Goal: Download file/media

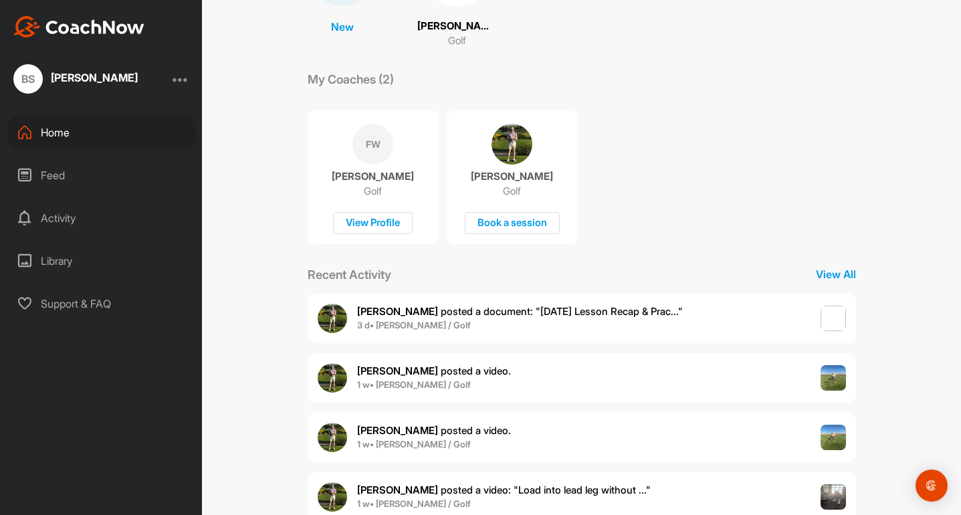
scroll to position [207, 0]
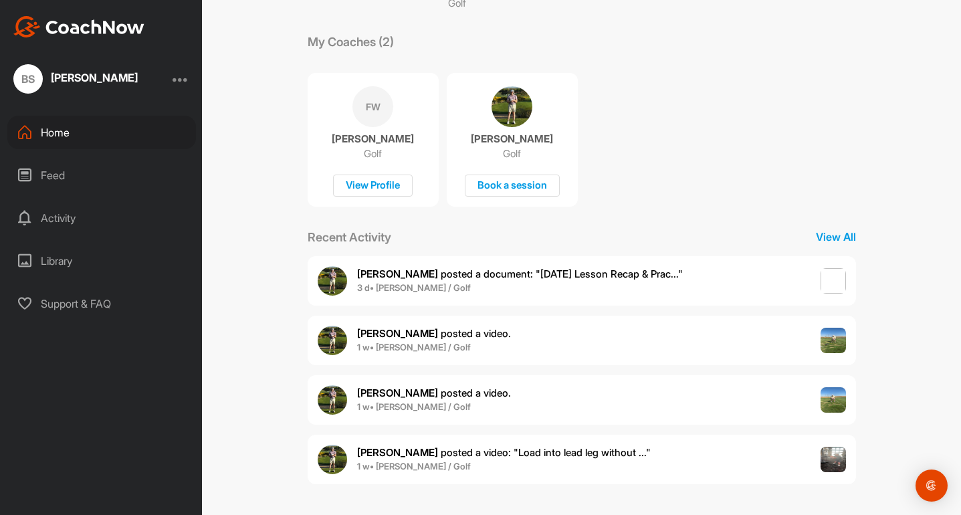
click at [829, 459] on img at bounding box center [832, 459] width 25 height 25
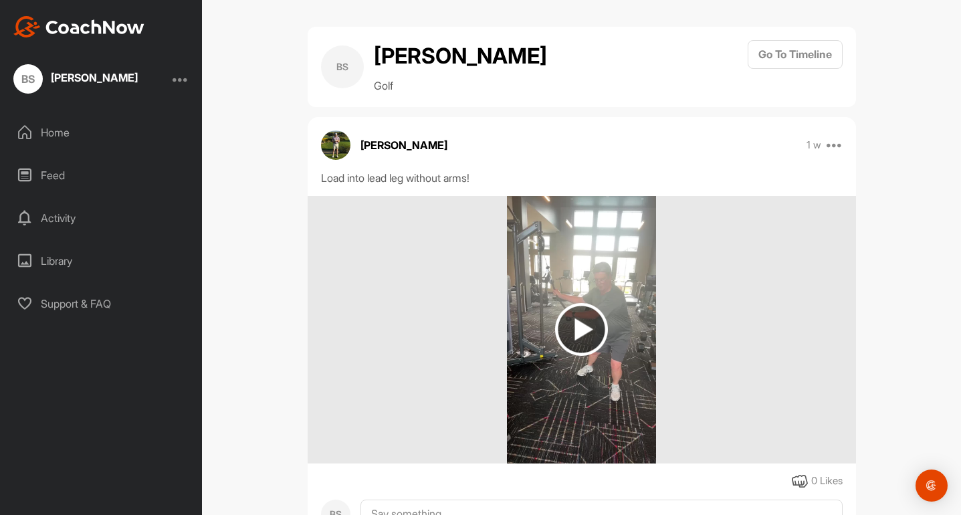
click at [582, 330] on img at bounding box center [581, 329] width 53 height 53
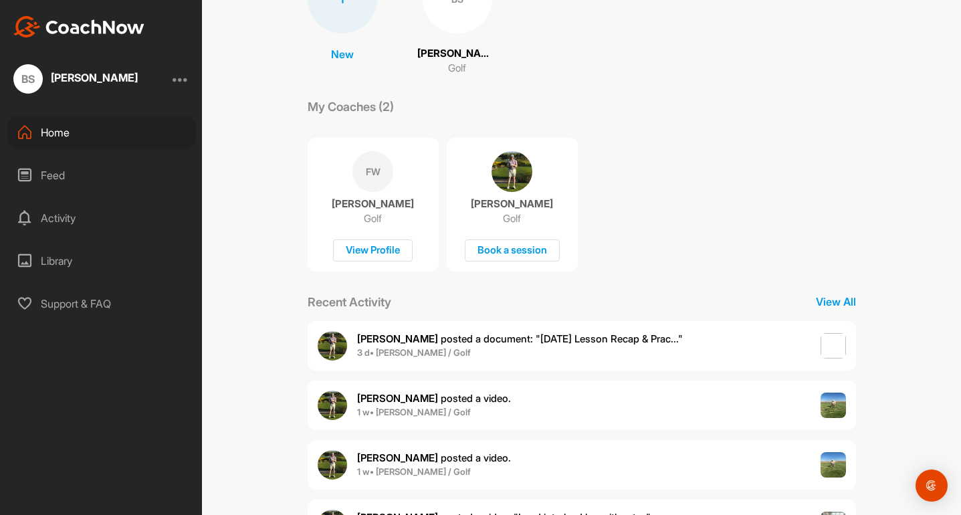
scroll to position [207, 0]
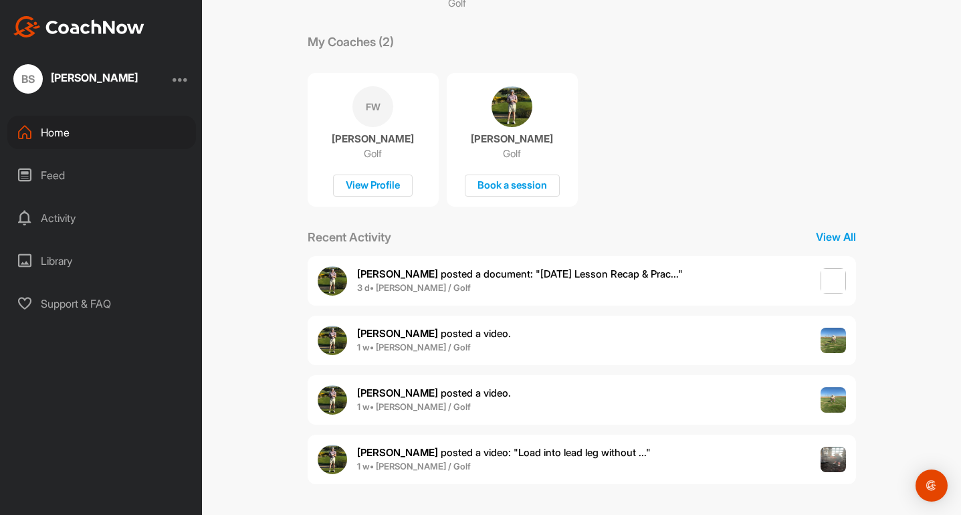
click at [649, 270] on span "[PERSON_NAME] posted a document : " [DATE] Lesson Recap & Prac... "" at bounding box center [520, 273] width 326 height 13
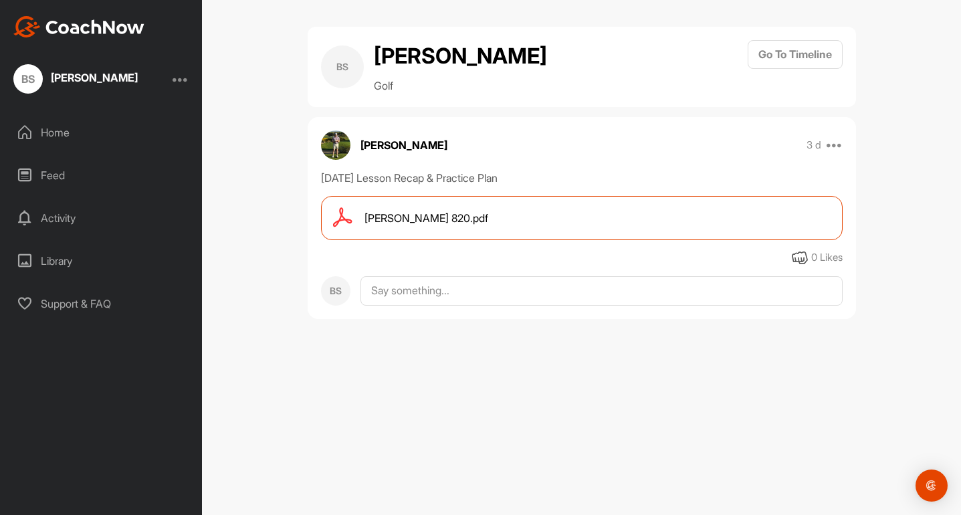
click at [527, 204] on div "[PERSON_NAME] 820.pdf" at bounding box center [581, 218] width 521 height 44
click at [59, 130] on div "Home" at bounding box center [101, 132] width 189 height 33
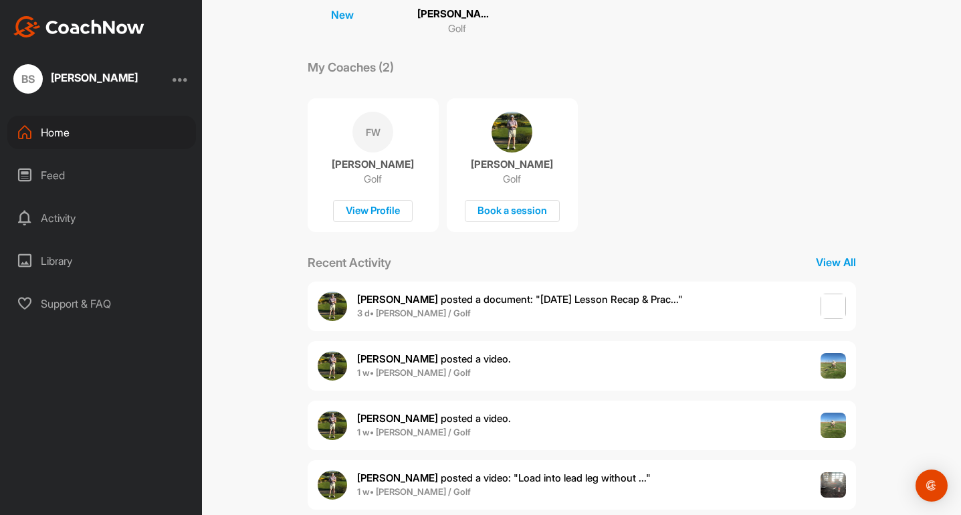
scroll to position [207, 0]
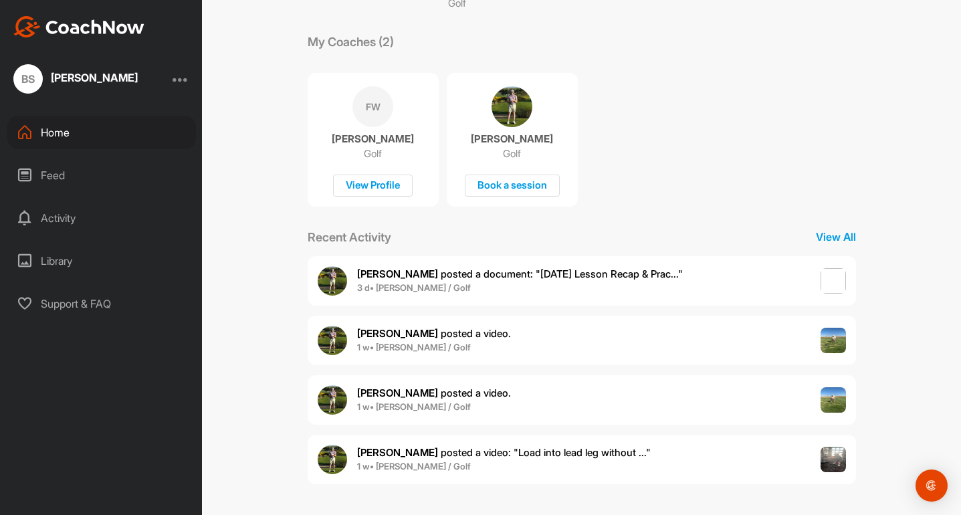
click at [393, 332] on b "[PERSON_NAME]" at bounding box center [397, 333] width 81 height 13
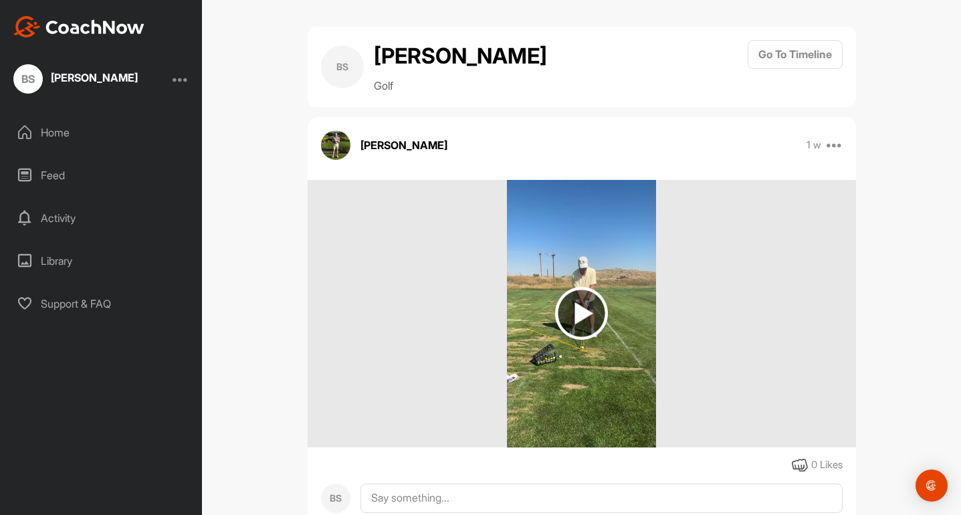
click at [584, 311] on img at bounding box center [581, 313] width 53 height 53
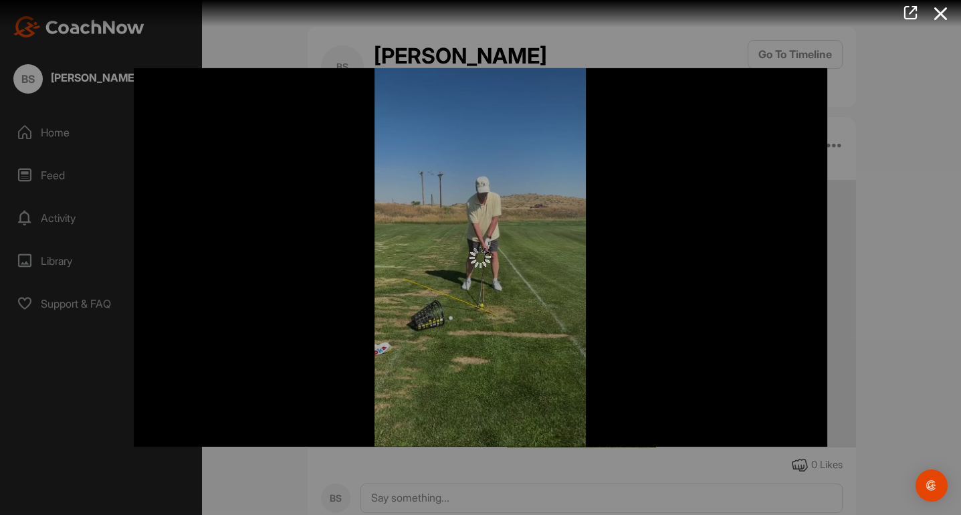
click at [45, 137] on div at bounding box center [480, 257] width 961 height 515
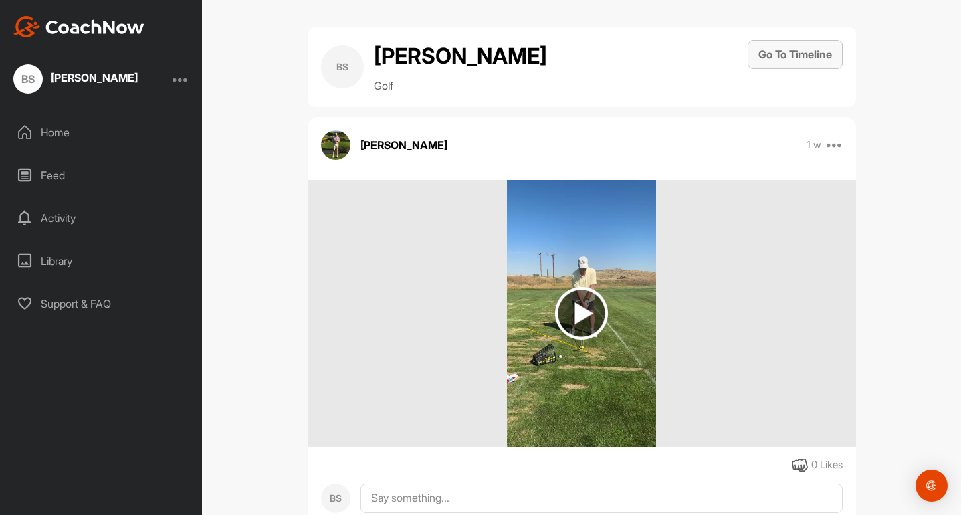
click at [779, 51] on button "Go To Timeline" at bounding box center [794, 54] width 95 height 29
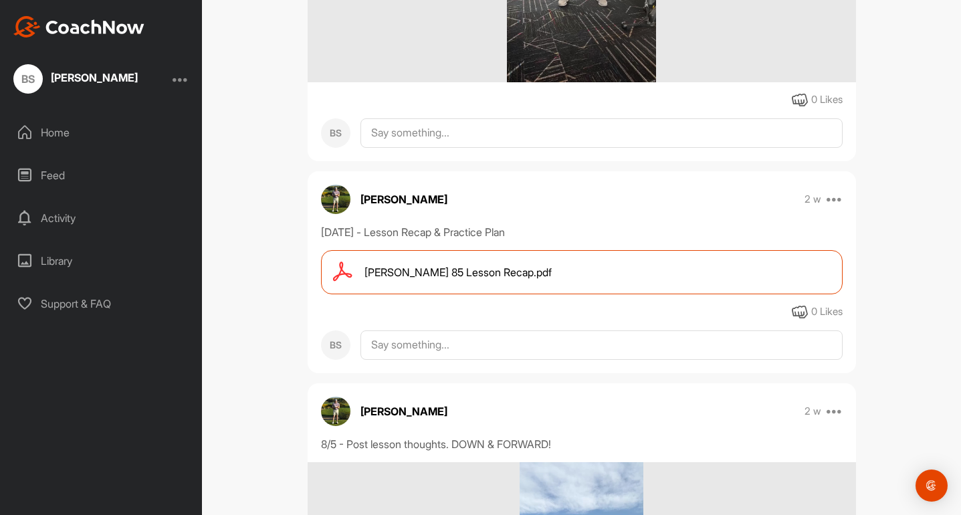
scroll to position [2417, 0]
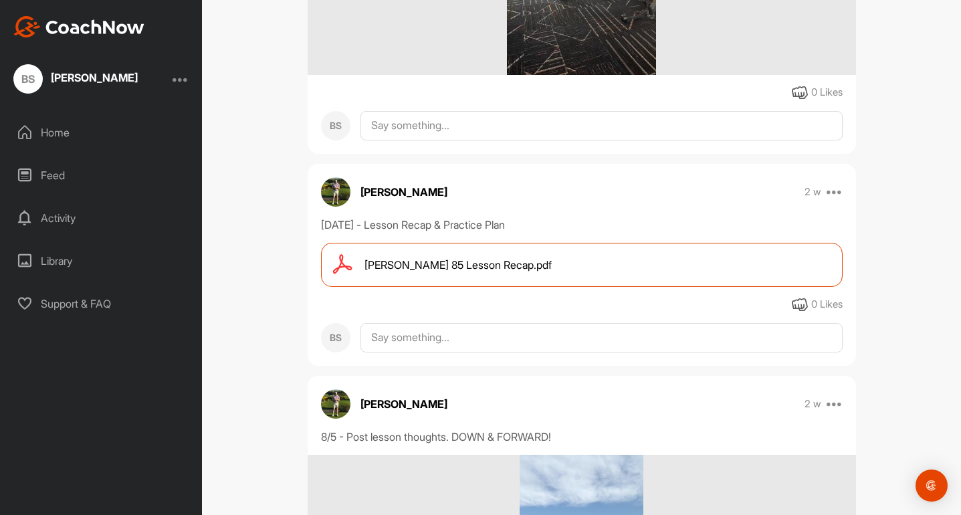
click at [558, 254] on div "[PERSON_NAME] 85 Lesson Recap.pdf" at bounding box center [581, 265] width 521 height 44
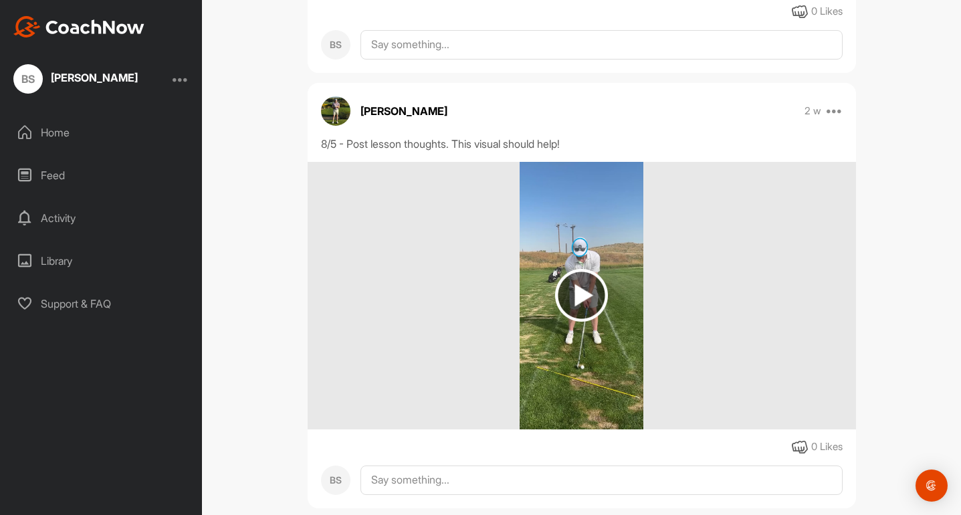
scroll to position [3147, 0]
click at [586, 289] on img at bounding box center [581, 293] width 53 height 53
